Goal: Connect with others: Connect with others

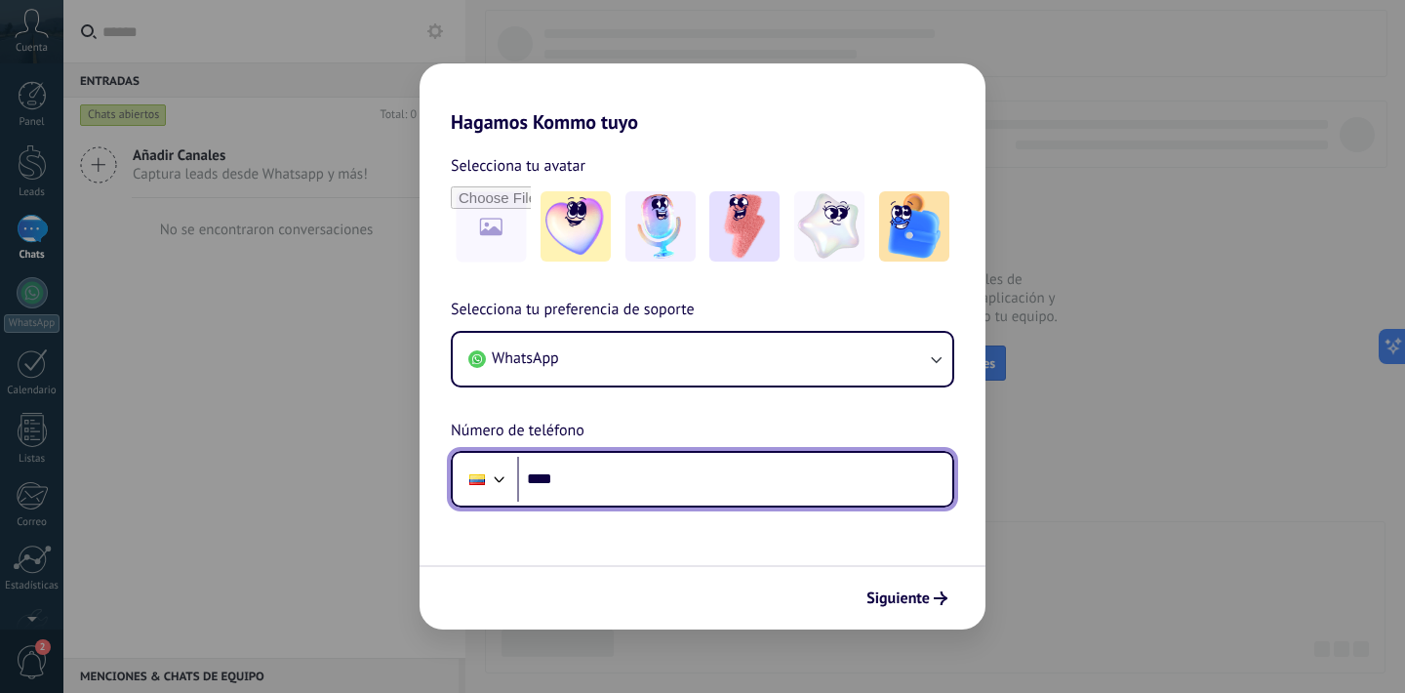
click at [609, 470] on input "****" at bounding box center [734, 479] width 435 height 45
type input "**********"
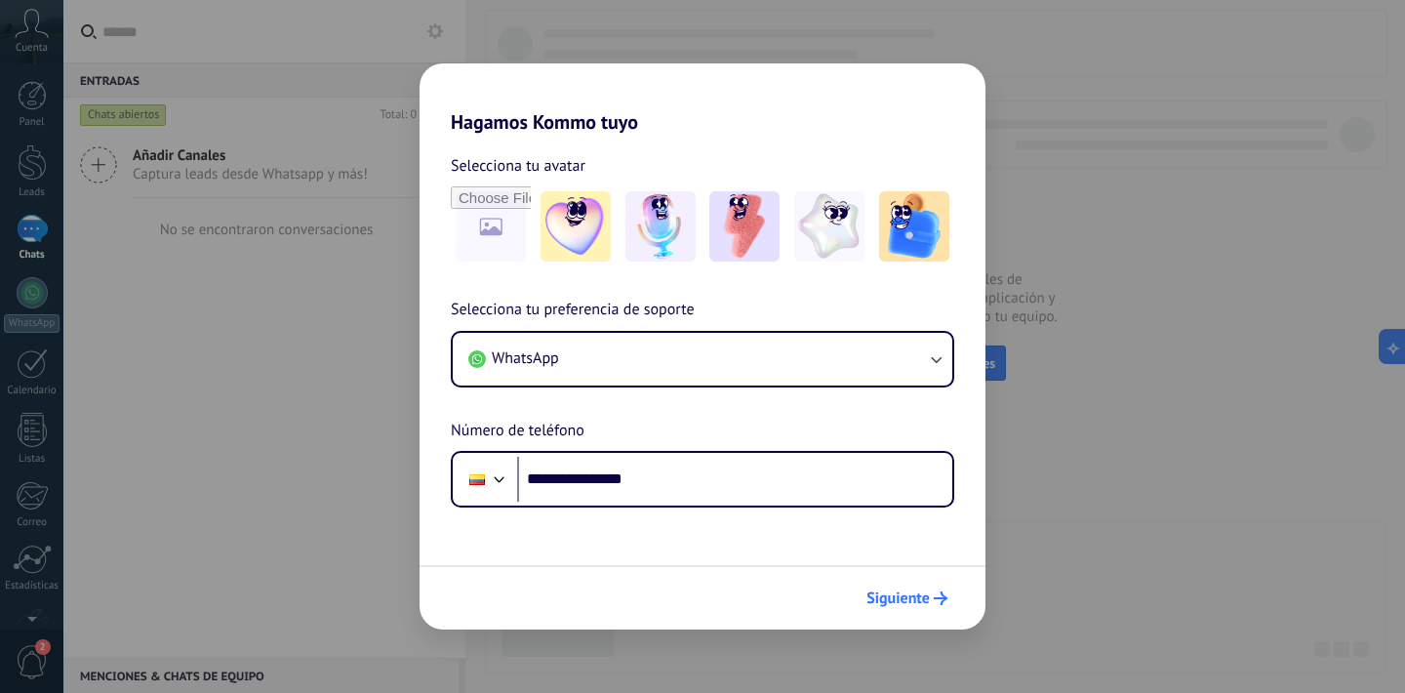
click at [905, 599] on span "Siguiente" at bounding box center [898, 598] width 63 height 14
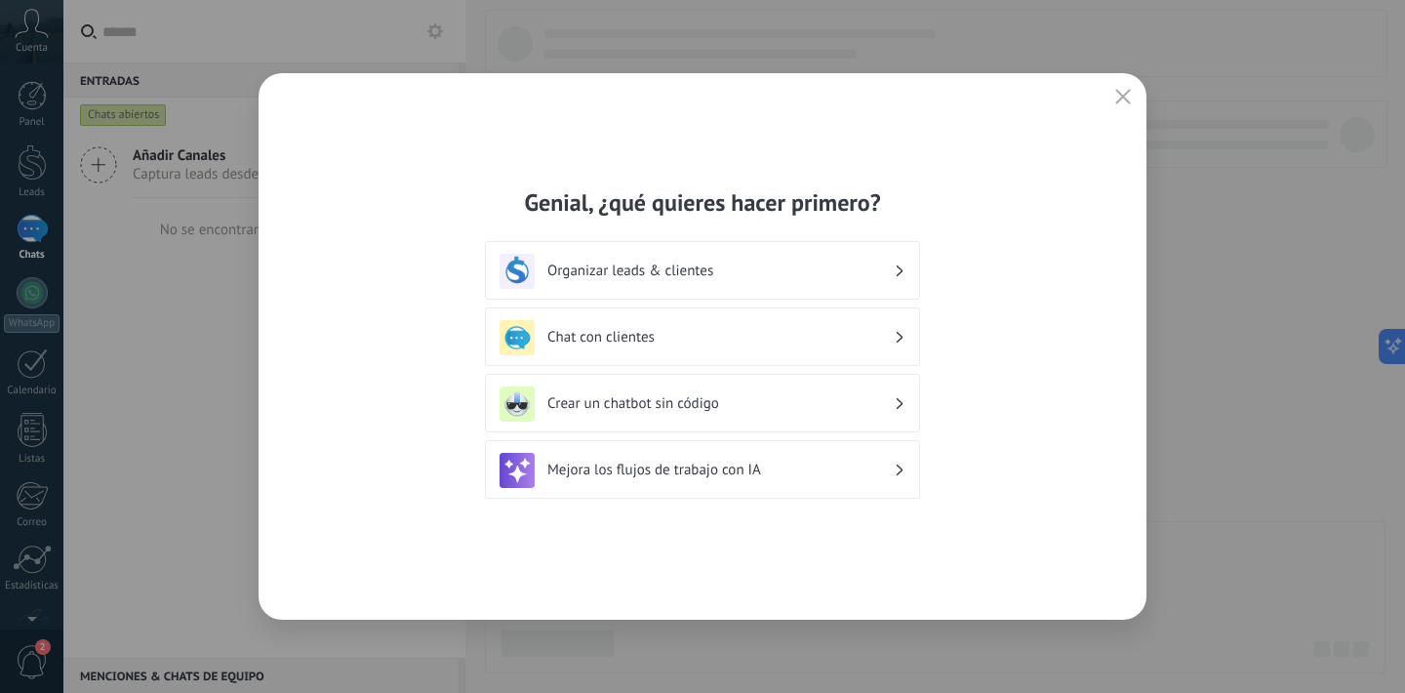
click at [681, 274] on h3 "Organizar leads & clientes" at bounding box center [720, 271] width 346 height 19
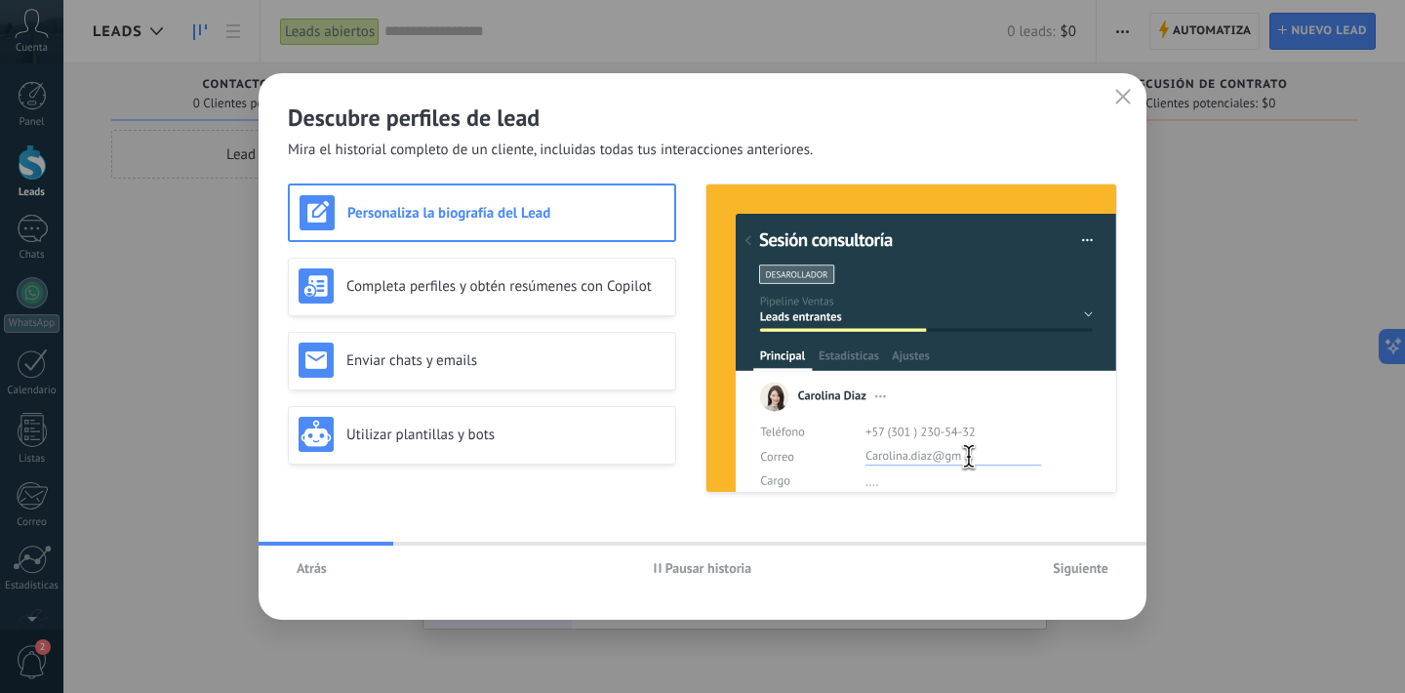
click at [1102, 569] on span "Siguiente" at bounding box center [1081, 568] width 56 height 14
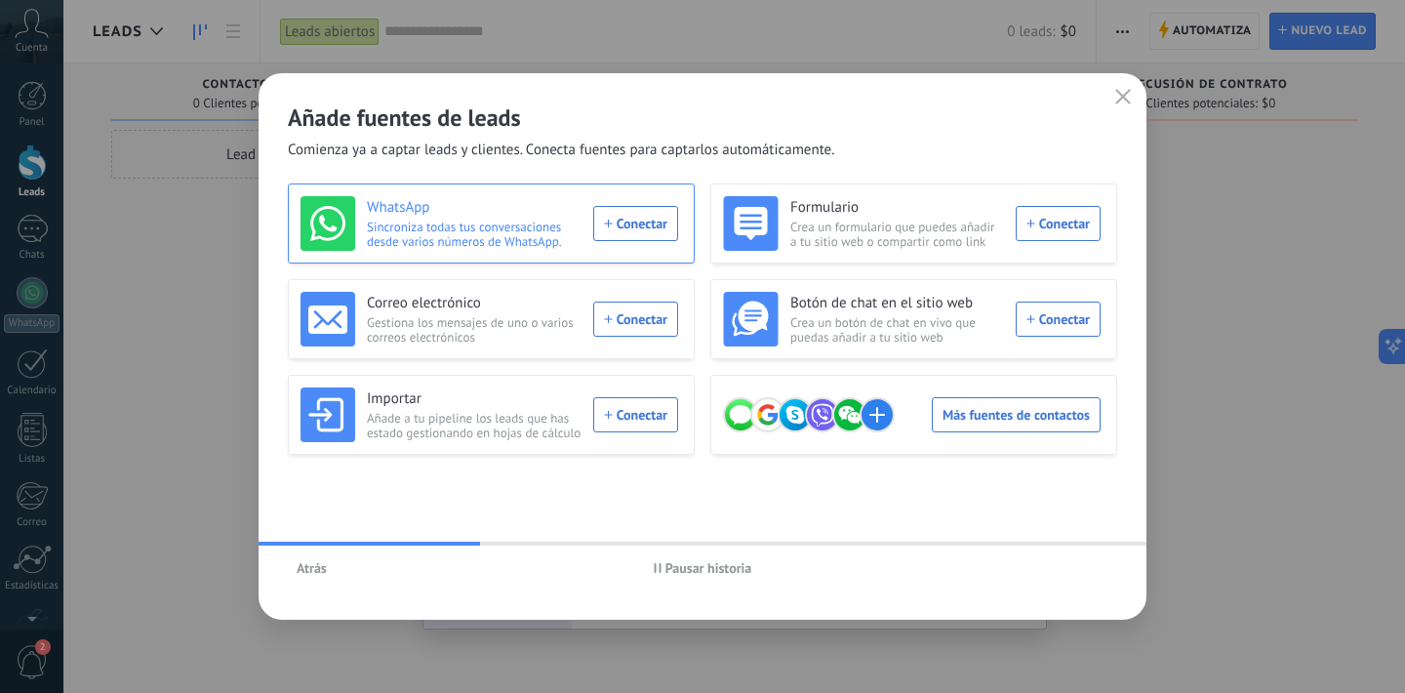
click at [640, 223] on div "WhatsApp Sincroniza todas tus conversaciones desde varios números de WhatsApp. …" at bounding box center [490, 223] width 378 height 55
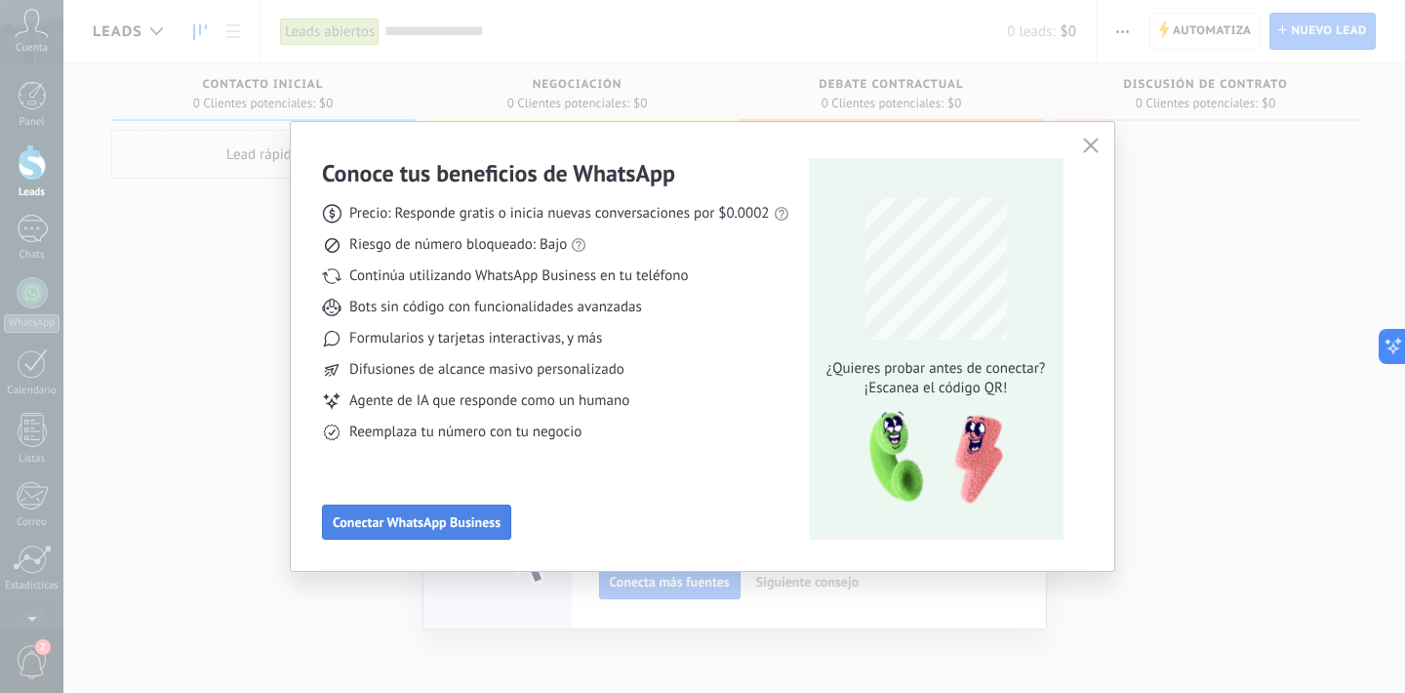
click at [447, 513] on button "Conectar WhatsApp Business" at bounding box center [416, 521] width 189 height 35
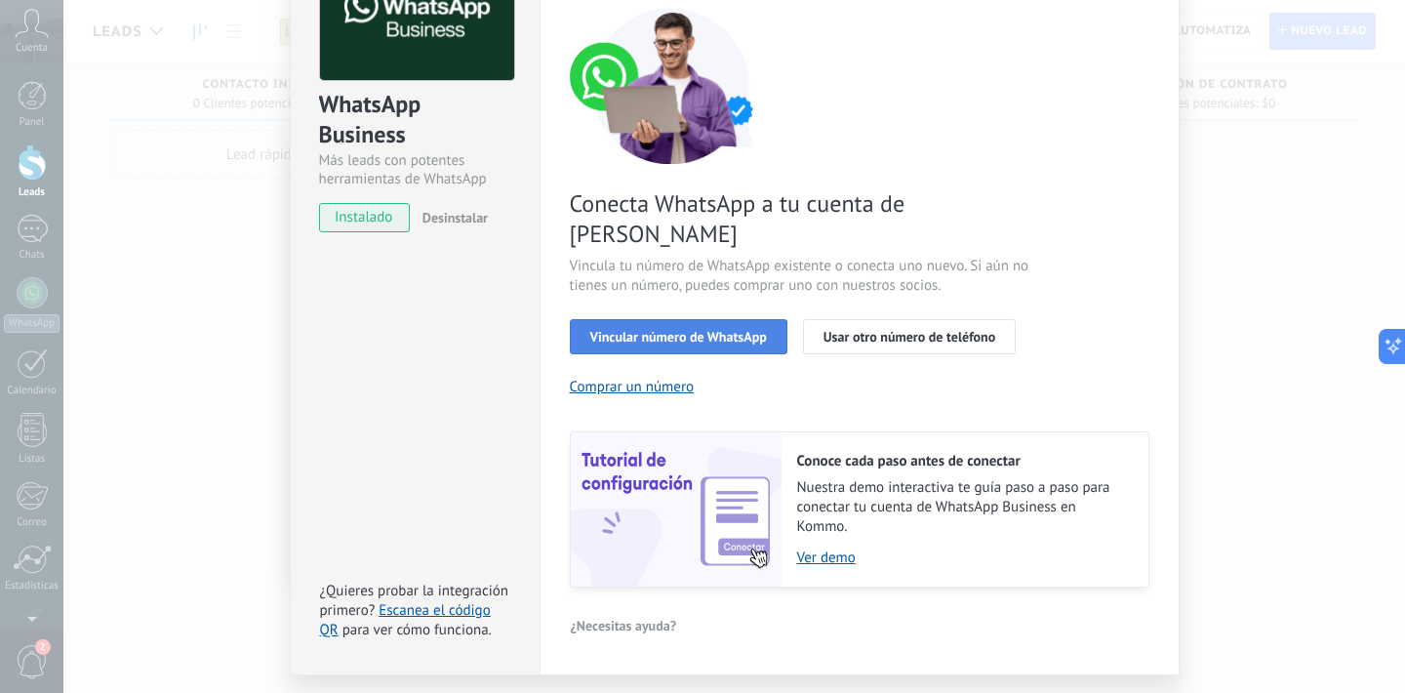
click at [694, 330] on span "Vincular número de WhatsApp" at bounding box center [678, 337] width 177 height 14
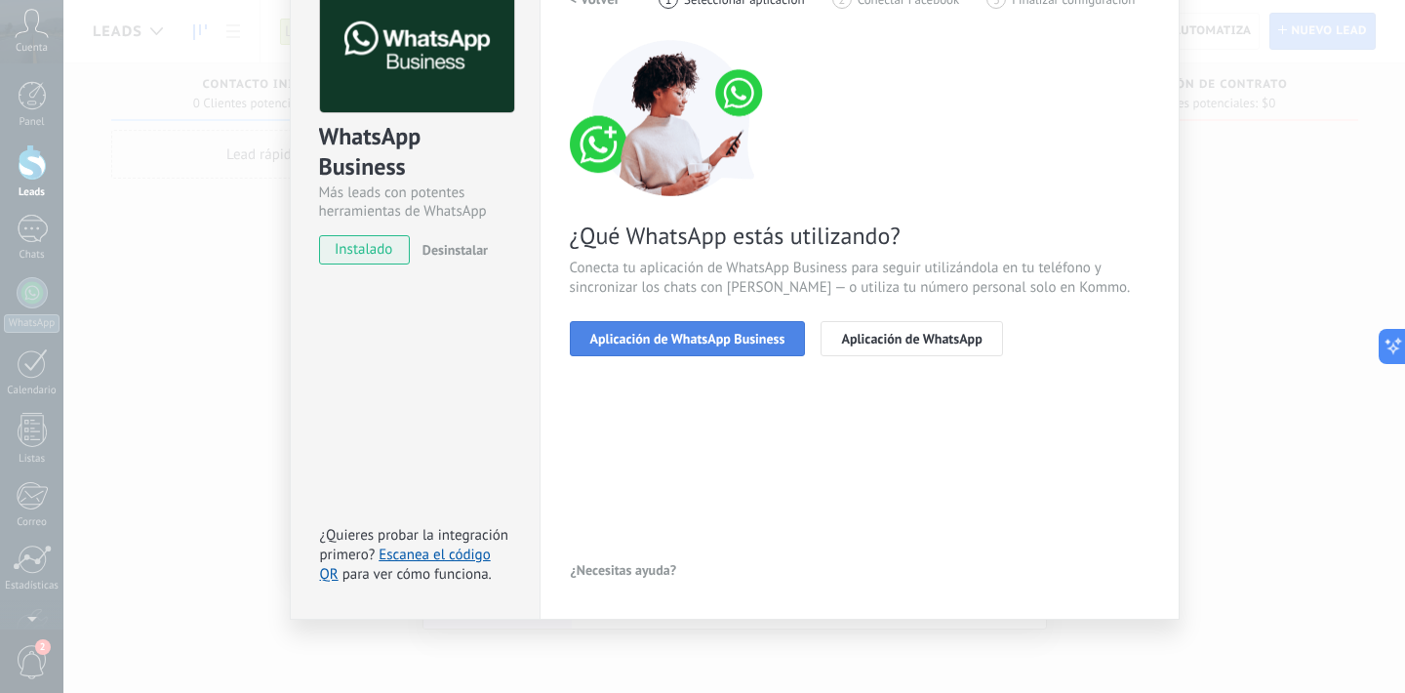
click at [715, 340] on span "Aplicación de WhatsApp Business" at bounding box center [687, 339] width 195 height 14
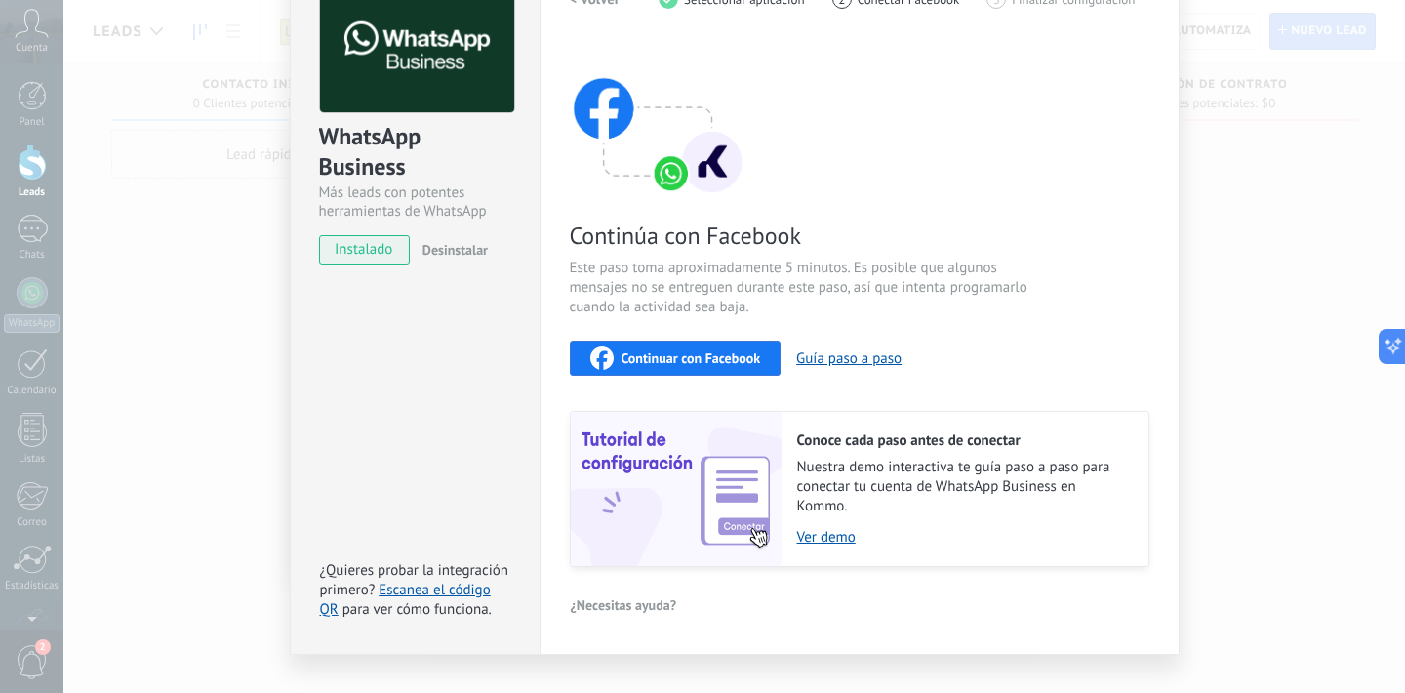
click at [715, 351] on span "Continuar con Facebook" at bounding box center [692, 358] width 140 height 14
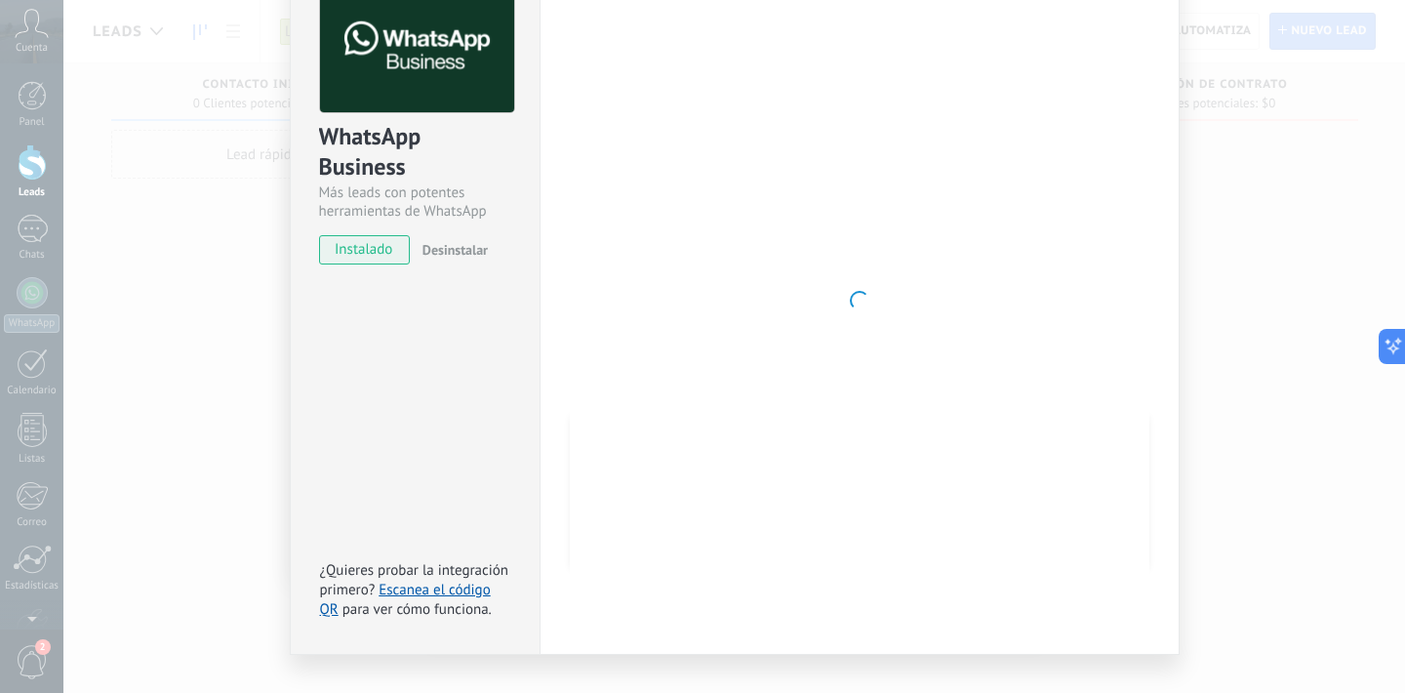
click at [871, 300] on div at bounding box center [860, 300] width 580 height 638
